Goal: Information Seeking & Learning: Learn about a topic

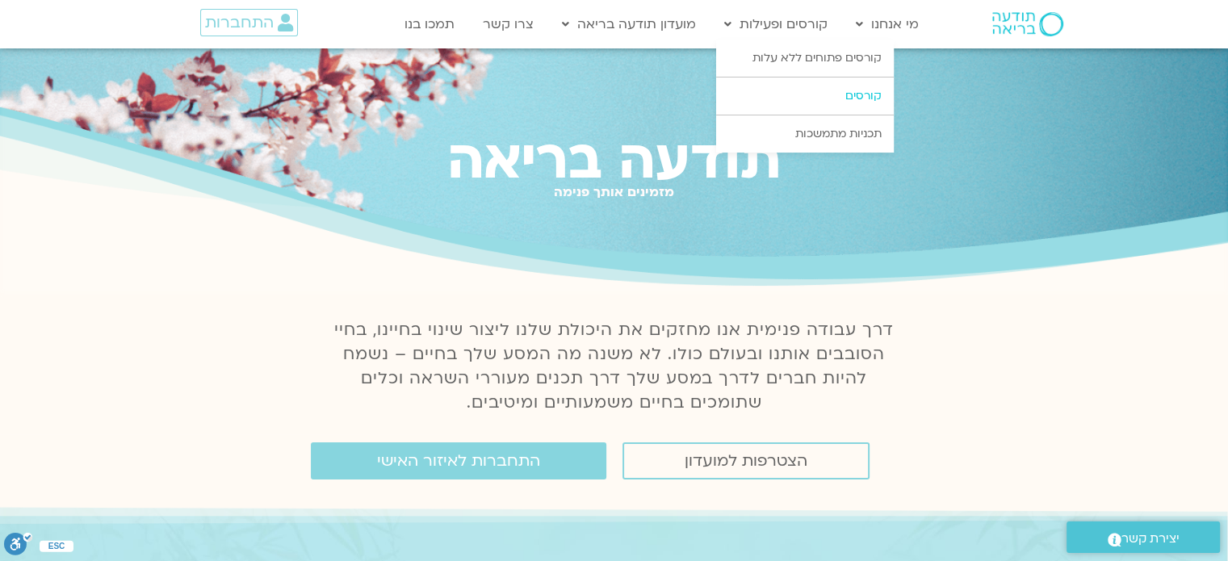
click at [840, 96] on link "קורסים" at bounding box center [805, 96] width 178 height 37
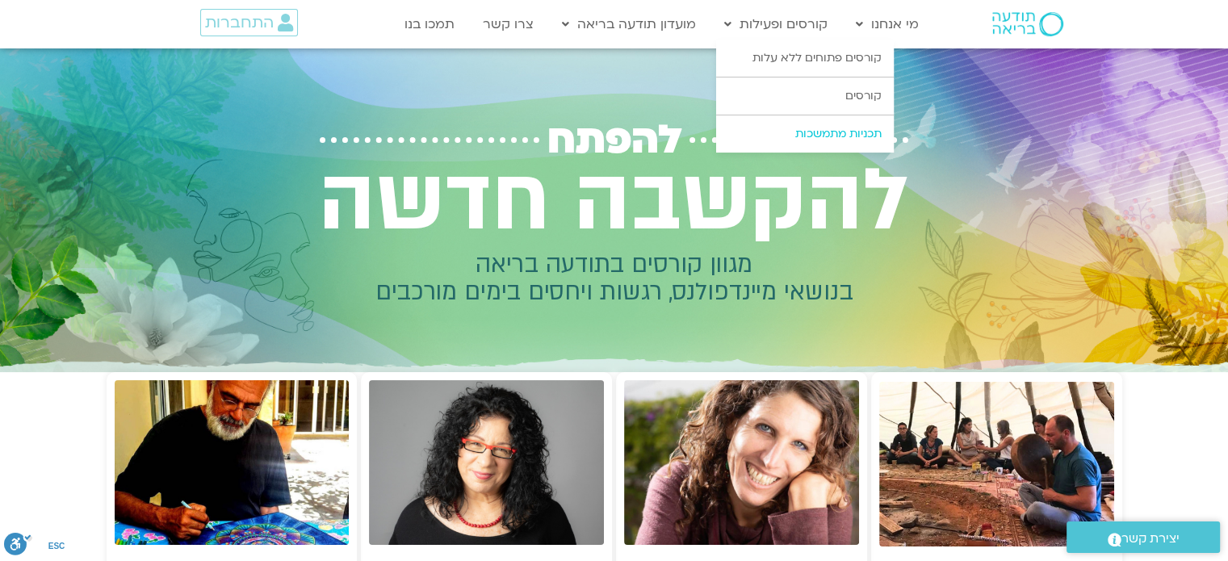
click at [804, 135] on link "תכניות מתמשכות" at bounding box center [805, 133] width 178 height 37
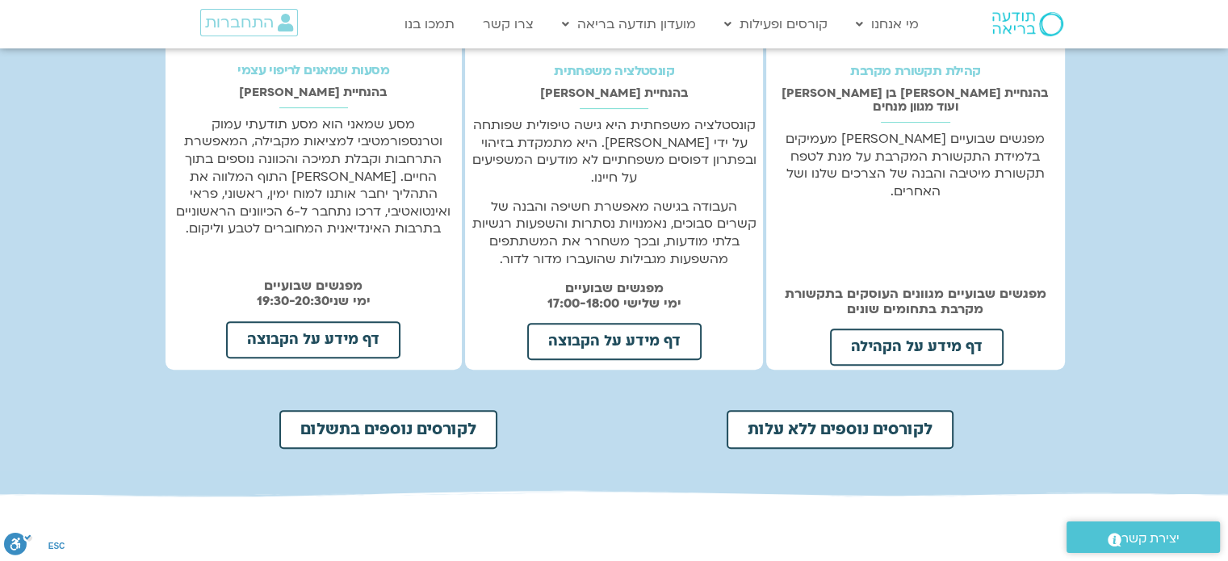
scroll to position [565, 0]
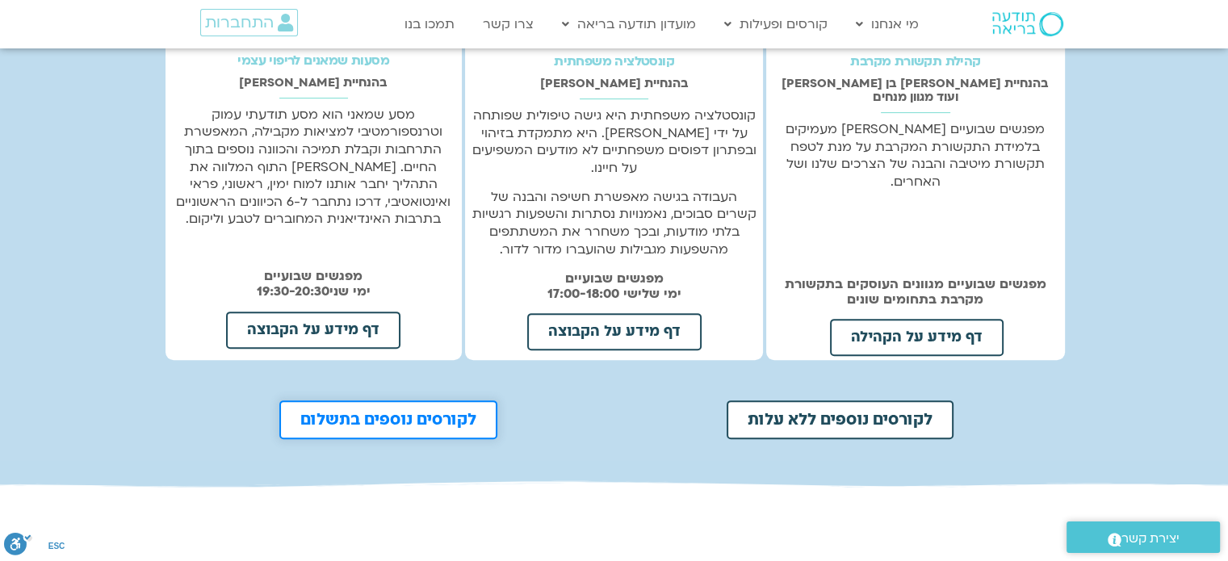
click at [447, 412] on span "לקורסים נוספים בתשלום" at bounding box center [388, 420] width 176 height 16
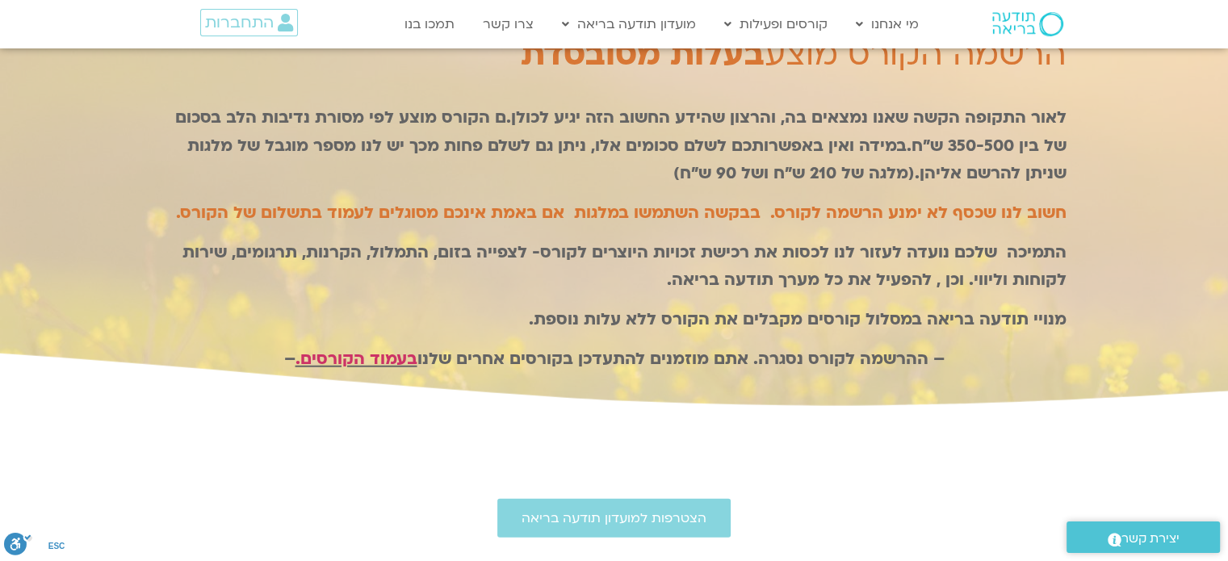
scroll to position [4199, 0]
